Goal: Task Accomplishment & Management: Manage account settings

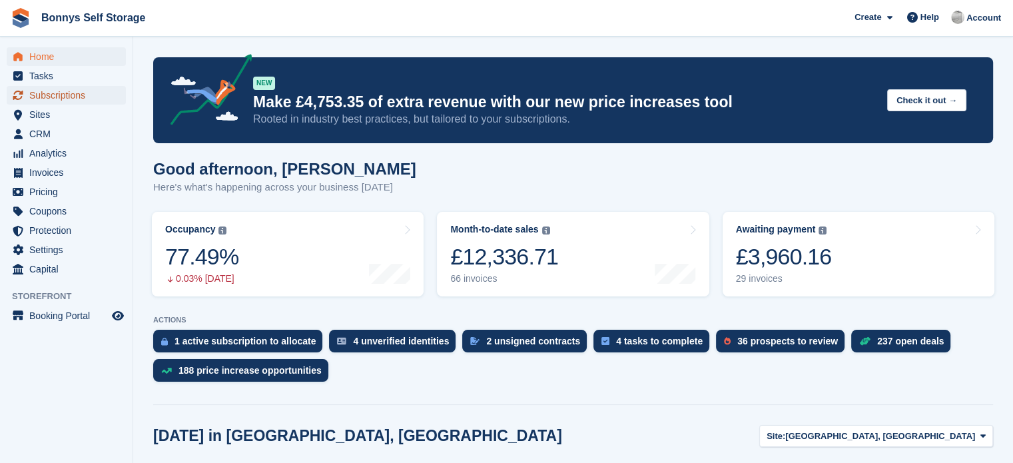
click at [72, 98] on span "Subscriptions" at bounding box center [69, 95] width 80 height 19
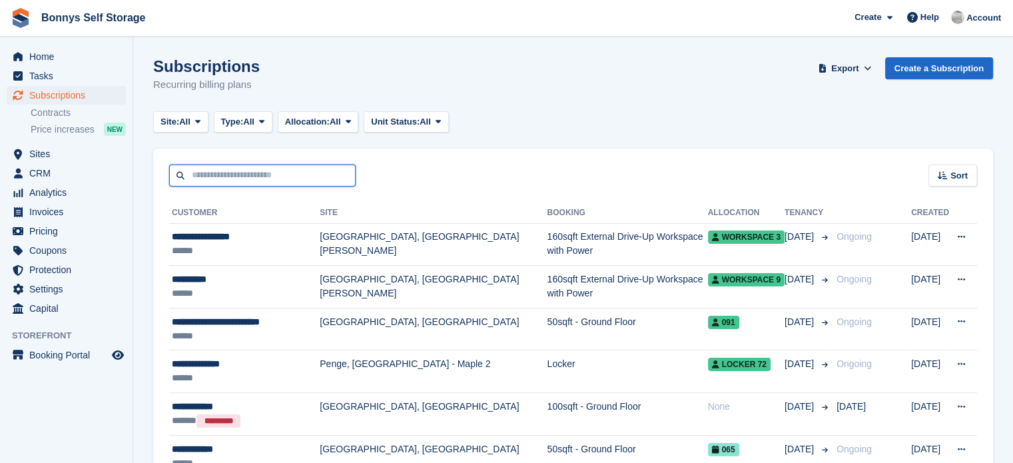
click at [256, 174] on input "text" at bounding box center [262, 176] width 186 height 22
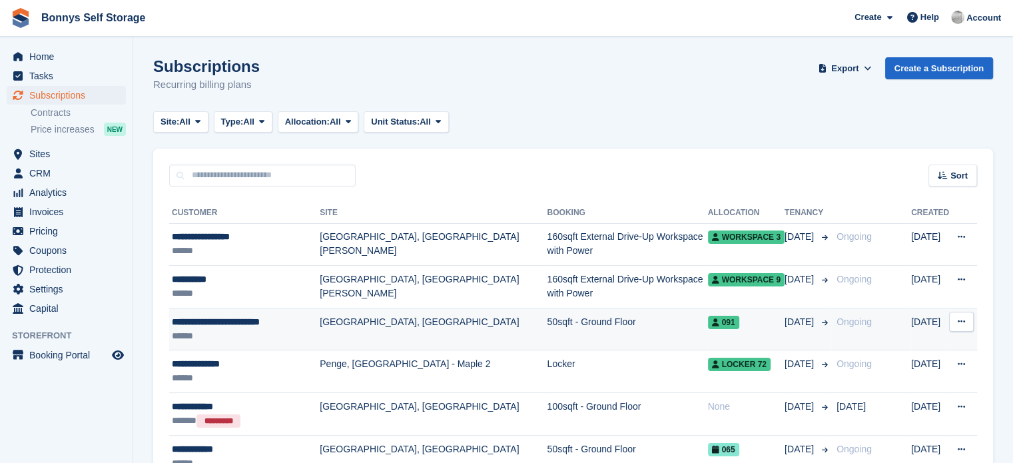
click at [547, 324] on td "50sqft - Ground Floor" at bounding box center [627, 329] width 161 height 43
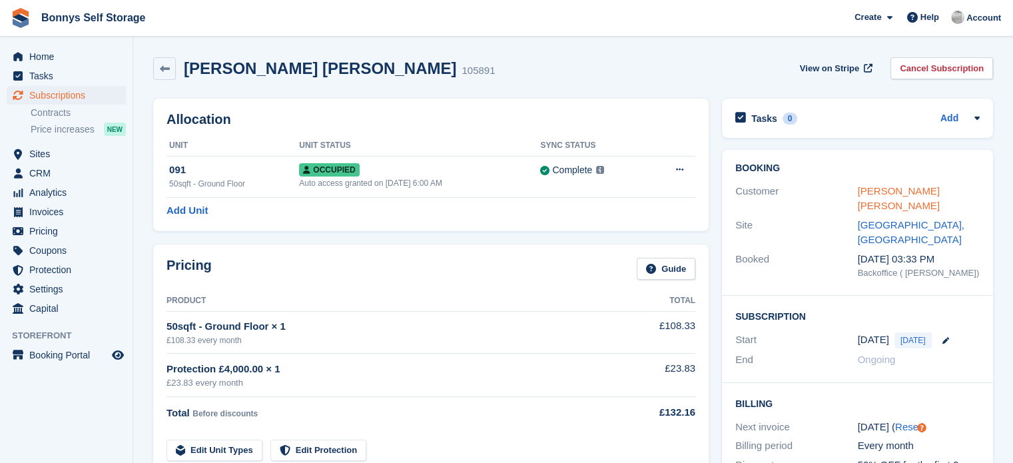
drag, startPoint x: 918, startPoint y: 179, endPoint x: 916, endPoint y: 186, distance: 7.6
click at [918, 179] on div "Booking Customer Ian William Campbell Evans Site Great Yarmouth, Norfolk Booked…" at bounding box center [857, 223] width 271 height 146
click at [916, 187] on link "[PERSON_NAME] [PERSON_NAME]" at bounding box center [899, 198] width 82 height 27
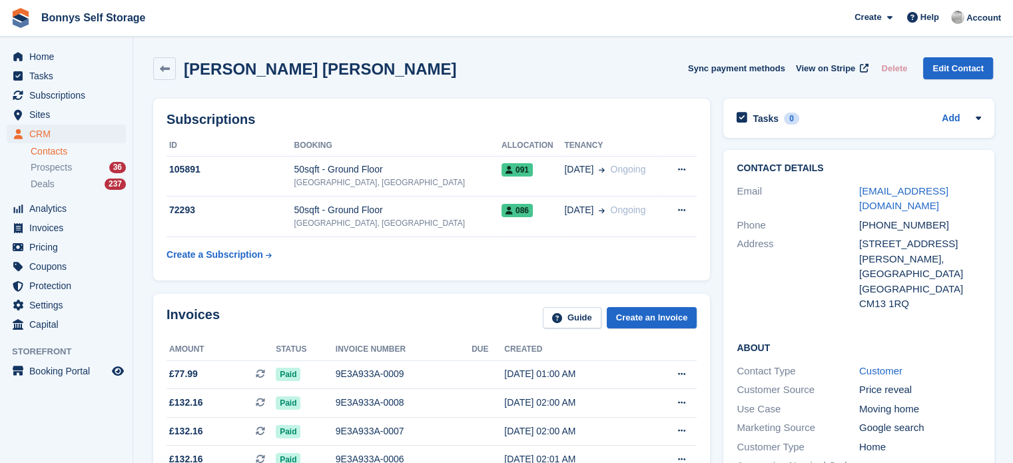
click at [354, 64] on h2 "[PERSON_NAME] [PERSON_NAME]" at bounding box center [320, 69] width 272 height 18
click at [32, 61] on span "Home" at bounding box center [69, 56] width 80 height 19
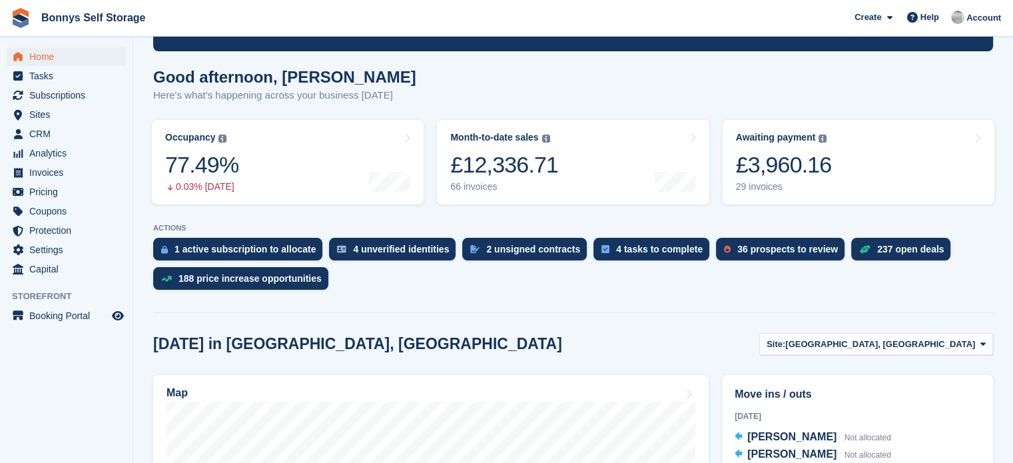
scroll to position [333, 0]
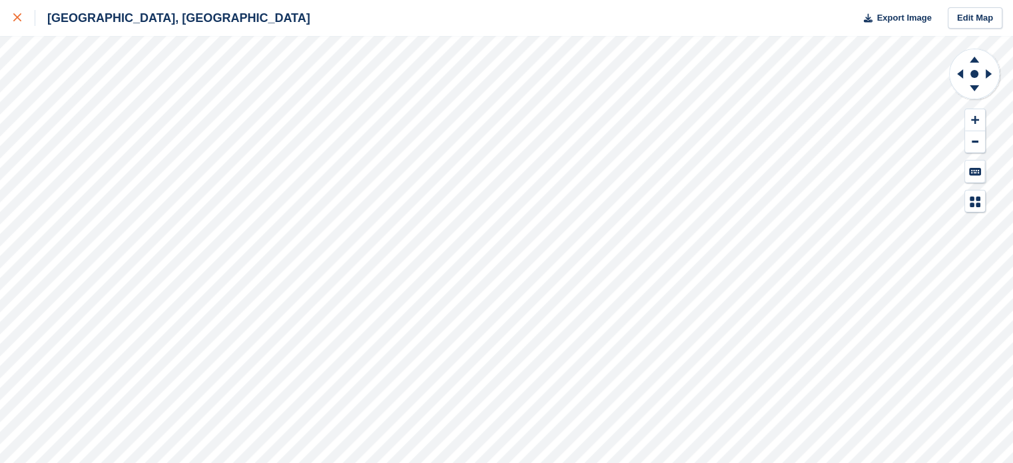
click at [17, 15] on icon at bounding box center [17, 17] width 8 height 8
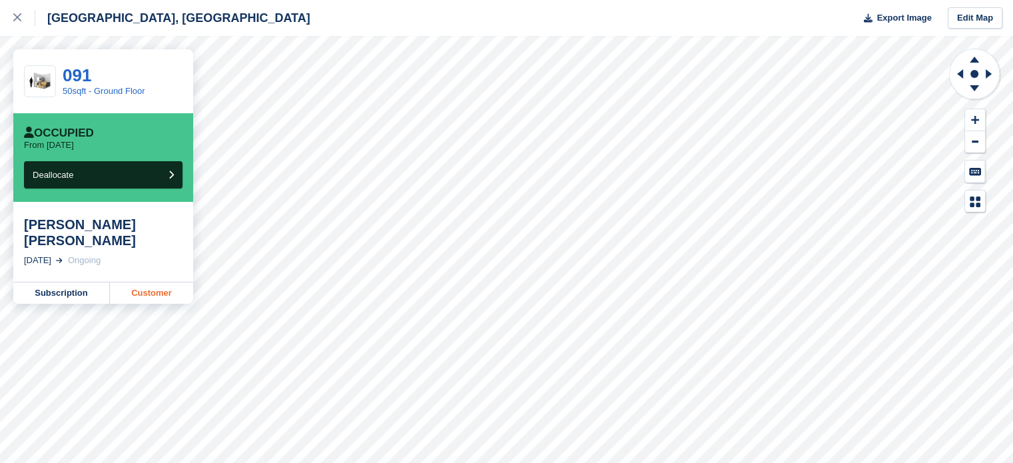
click at [139, 297] on link "Customer" at bounding box center [151, 292] width 83 height 21
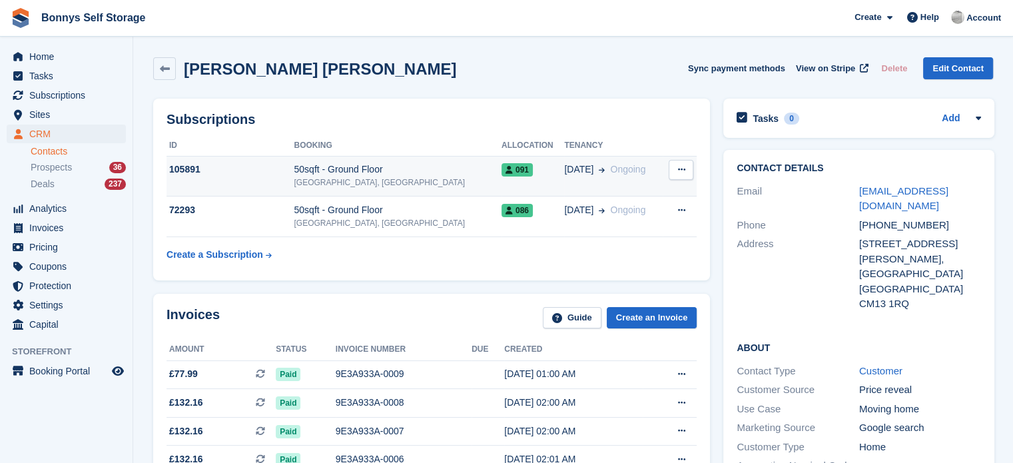
click at [454, 175] on div "50sqft - Ground Floor" at bounding box center [397, 170] width 207 height 14
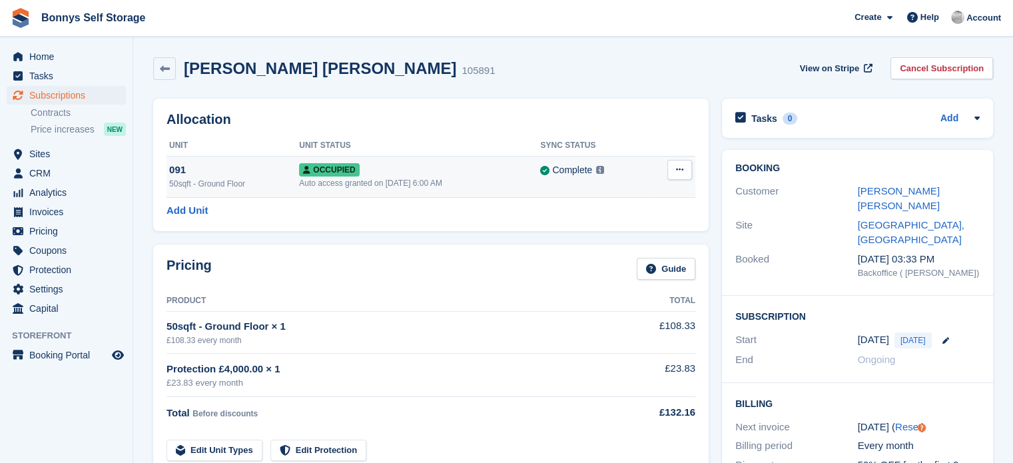
click at [674, 173] on button at bounding box center [679, 170] width 25 height 20
click at [592, 238] on p "Deallocate" at bounding box center [628, 241] width 116 height 17
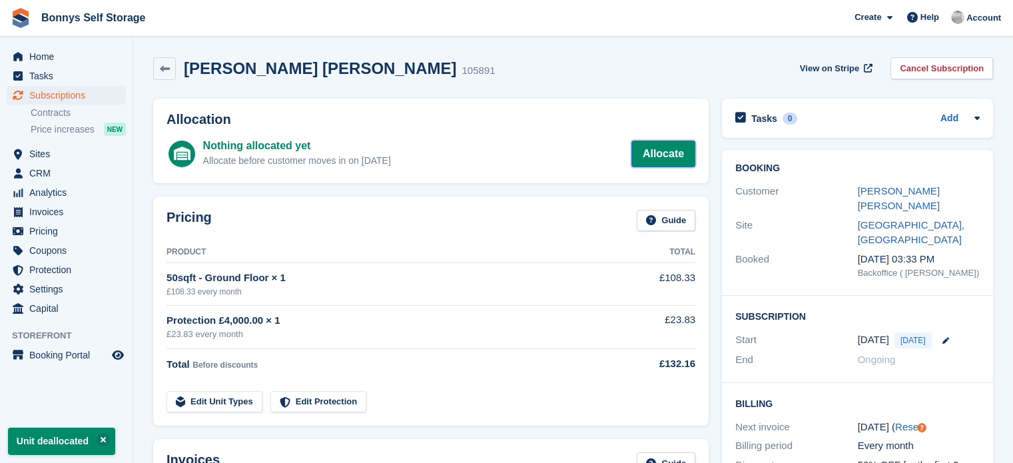
click at [653, 157] on link "Allocate" at bounding box center [663, 154] width 64 height 27
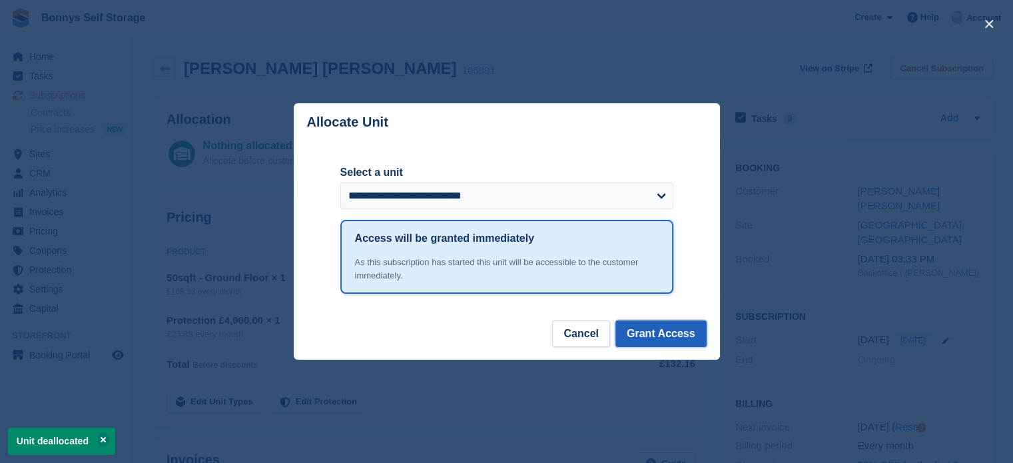
click at [653, 334] on button "Grant Access" at bounding box center [660, 333] width 91 height 27
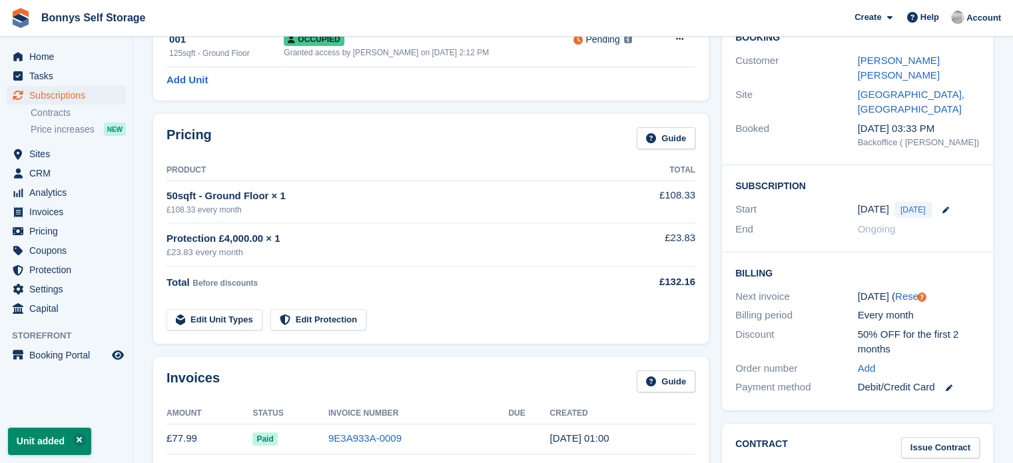
scroll to position [133, 0]
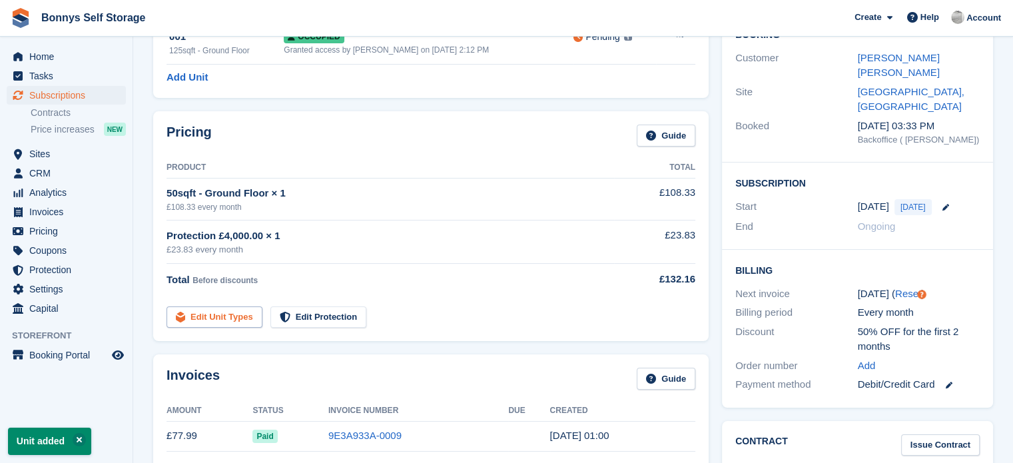
click at [223, 316] on link "Edit Unit Types" at bounding box center [215, 317] width 96 height 22
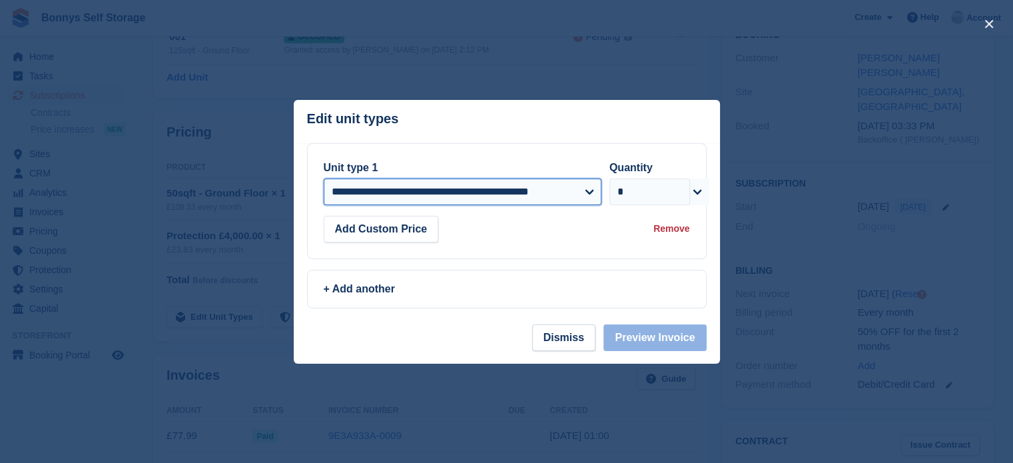
click at [507, 194] on select "**********" at bounding box center [463, 191] width 278 height 27
select select "*****"
click at [324, 178] on select "**********" at bounding box center [463, 191] width 278 height 27
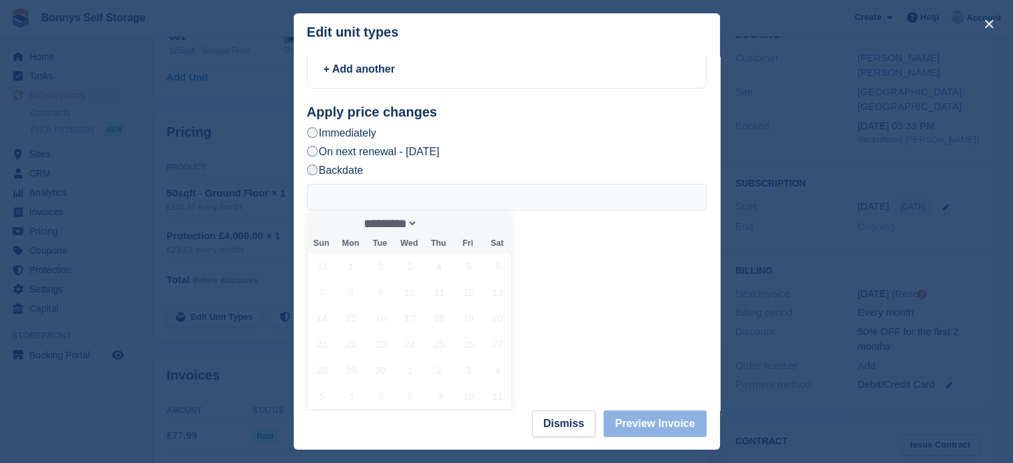
scroll to position [0, 0]
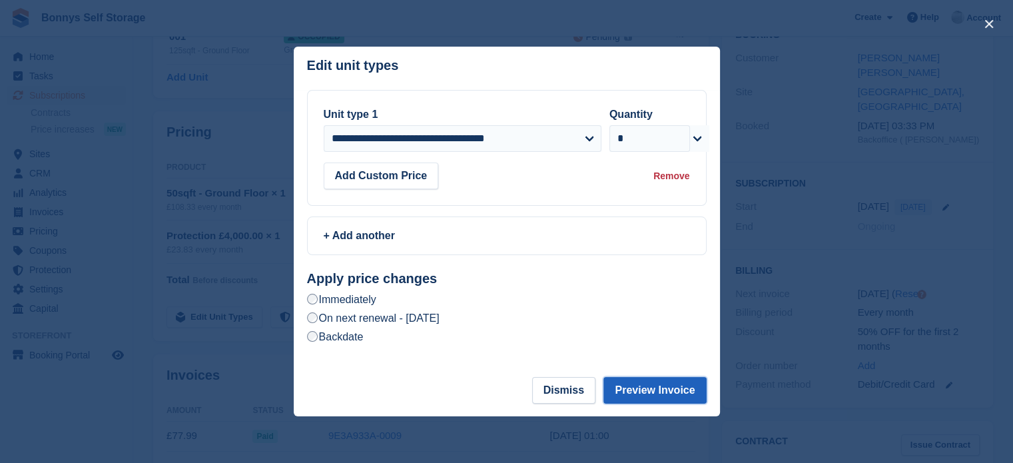
click at [661, 388] on button "Preview Invoice" at bounding box center [654, 390] width 103 height 27
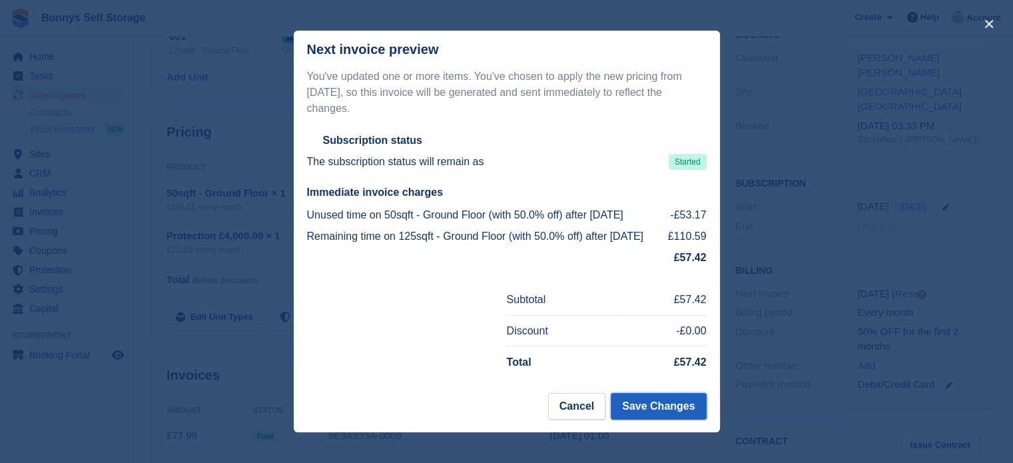
click at [643, 397] on button "Save Changes" at bounding box center [658, 406] width 95 height 27
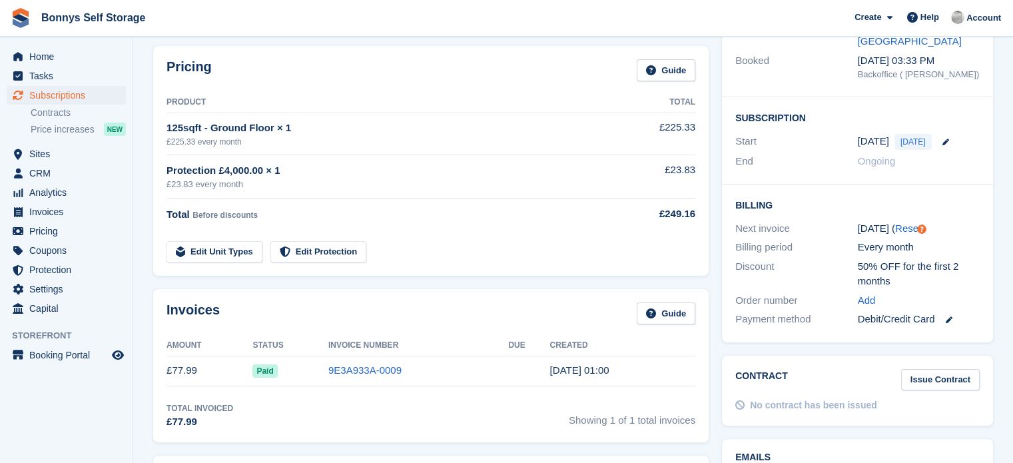
scroll to position [200, 0]
click at [222, 247] on link "Edit Unit Types" at bounding box center [215, 251] width 96 height 22
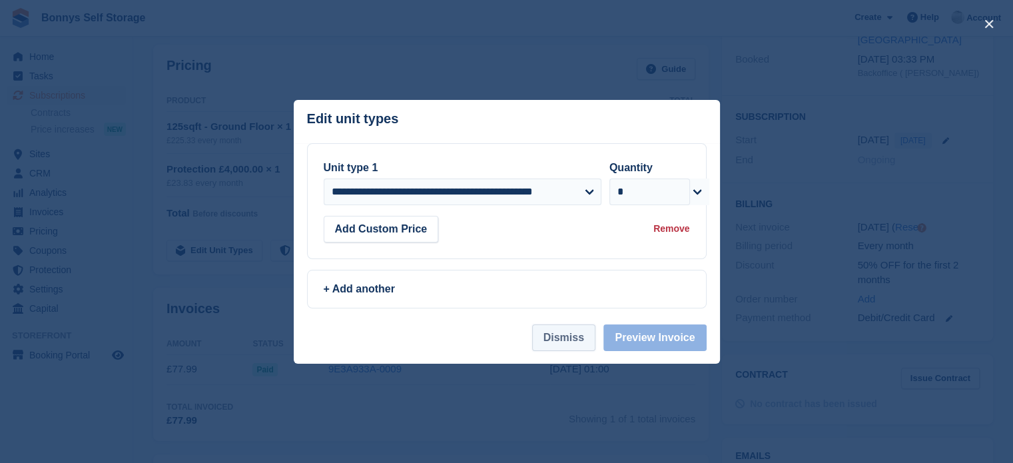
click at [562, 340] on button "Dismiss" at bounding box center [563, 337] width 63 height 27
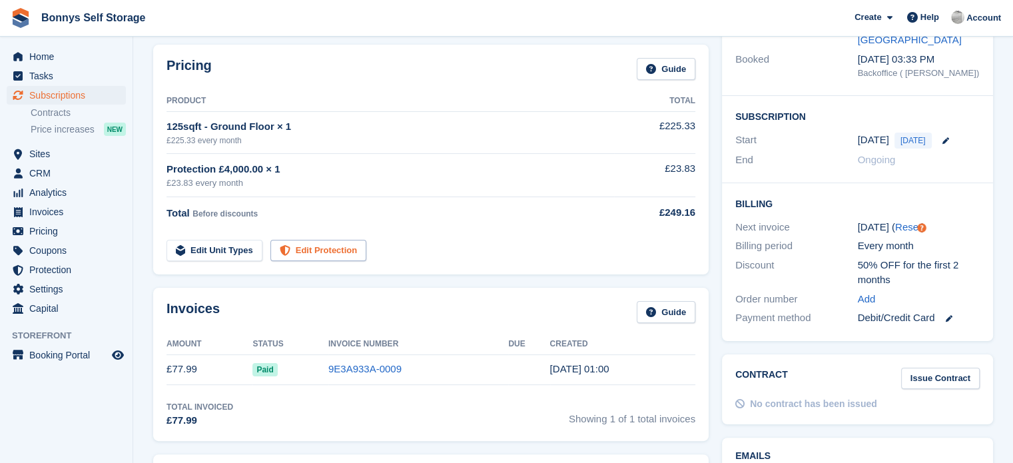
click at [325, 248] on link "Edit Protection" at bounding box center [318, 251] width 96 height 22
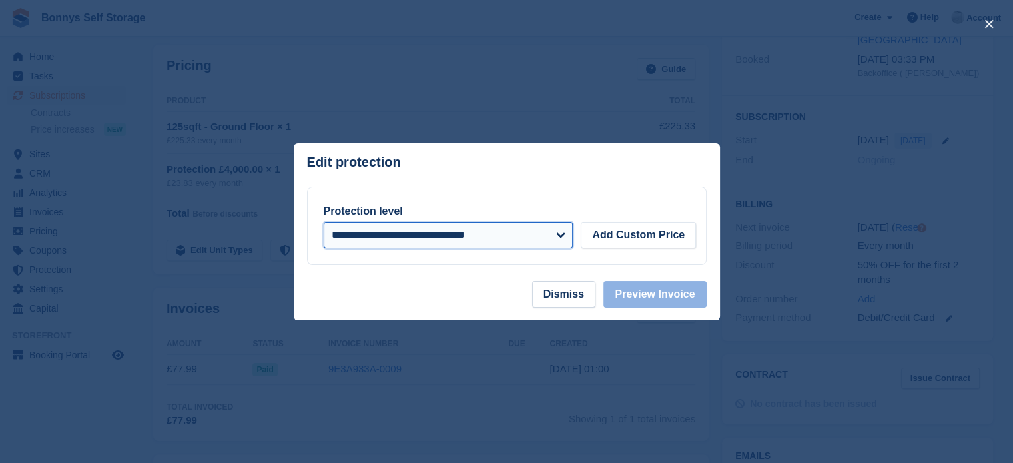
click at [509, 234] on select "**********" at bounding box center [449, 235] width 250 height 27
select select "*****"
click at [324, 222] on select "**********" at bounding box center [449, 235] width 250 height 27
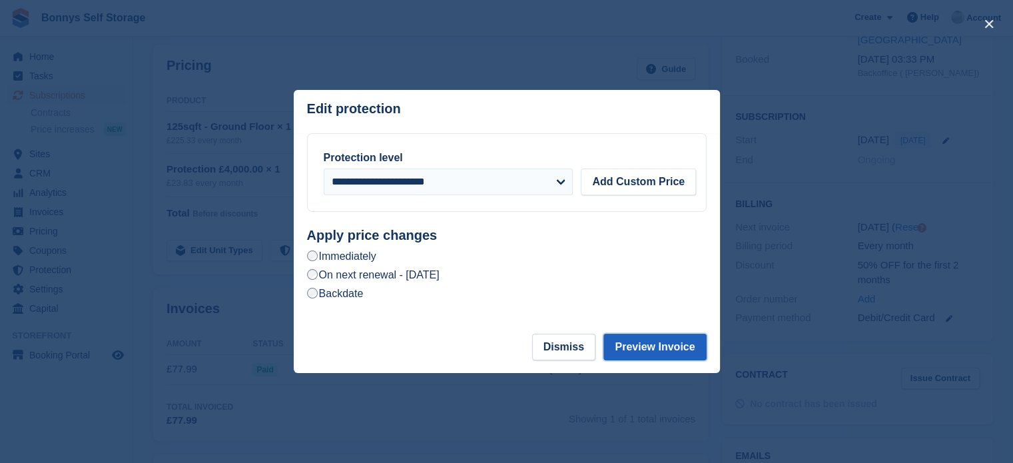
click at [655, 349] on button "Preview Invoice" at bounding box center [654, 347] width 103 height 27
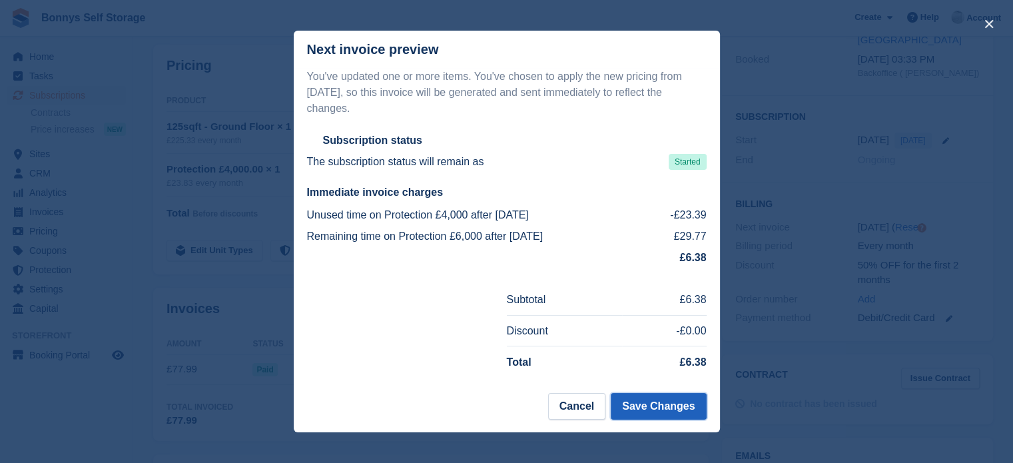
click at [643, 402] on button "Save Changes" at bounding box center [658, 406] width 95 height 27
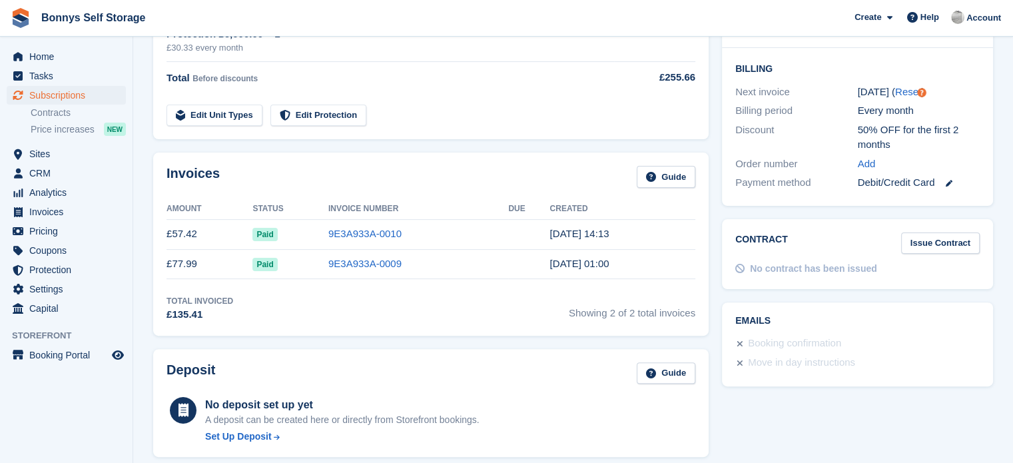
scroll to position [333, 0]
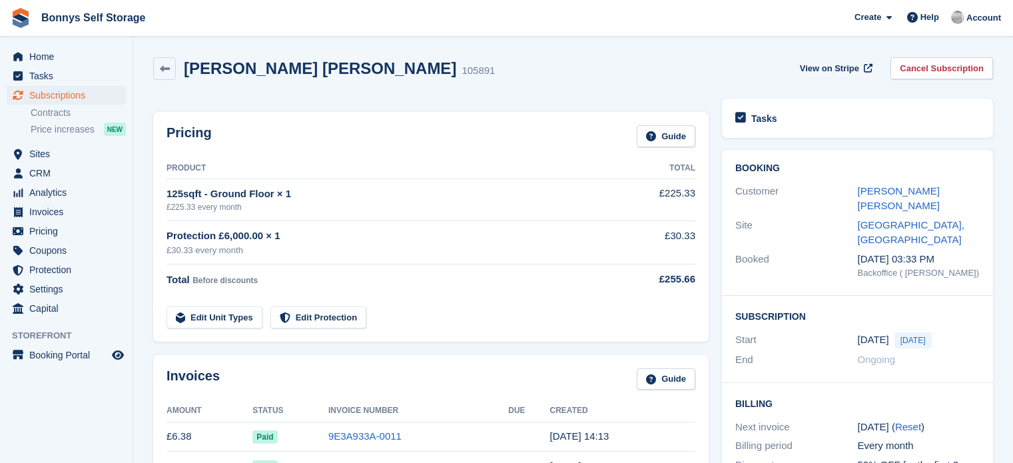
scroll to position [332, 0]
